Goal: Book appointment/travel/reservation

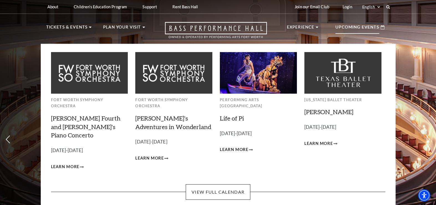
click at [371, 29] on p "Upcoming Events" at bounding box center [357, 29] width 44 height 10
click at [219, 184] on link "View Full Calendar" at bounding box center [218, 192] width 65 height 16
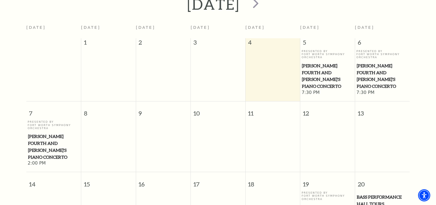
scroll to position [21, 0]
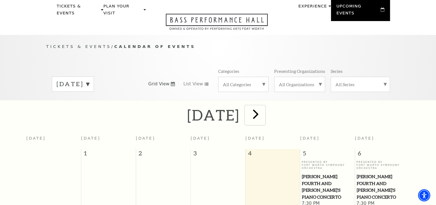
click at [263, 106] on span "next" at bounding box center [256, 114] width 16 height 16
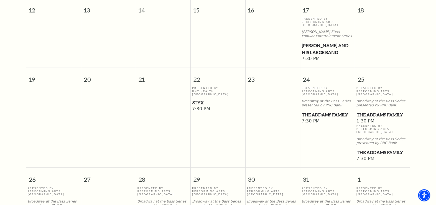
scroll to position [243, 0]
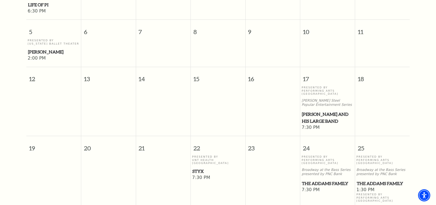
click at [38, 48] on span "[PERSON_NAME]" at bounding box center [53, 51] width 51 height 7
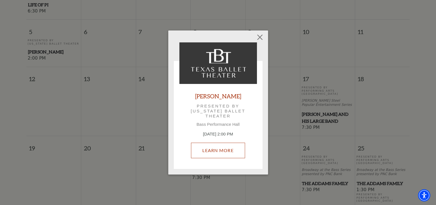
click at [213, 149] on link "Learn More" at bounding box center [218, 151] width 54 height 16
